Goal: Find specific page/section

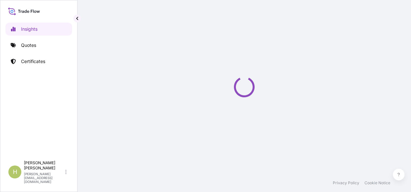
select select "2025"
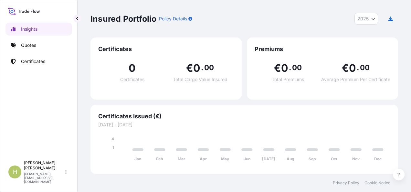
click at [394, 32] on div "Insured Portfolio Policy Details 2025 2025 2024 2023 2022" at bounding box center [244, 18] width 308 height 37
